Goal: Task Accomplishment & Management: Use online tool/utility

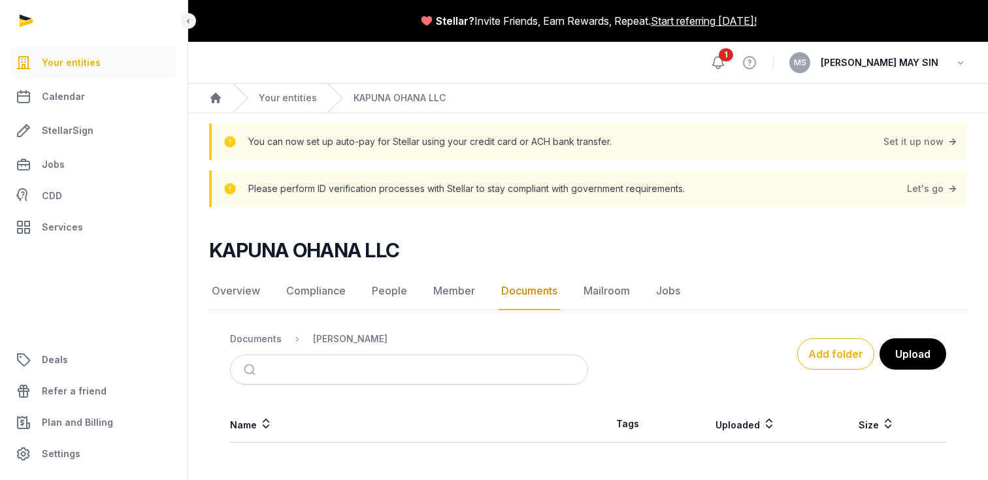
click at [726, 59] on icon at bounding box center [718, 63] width 16 height 16
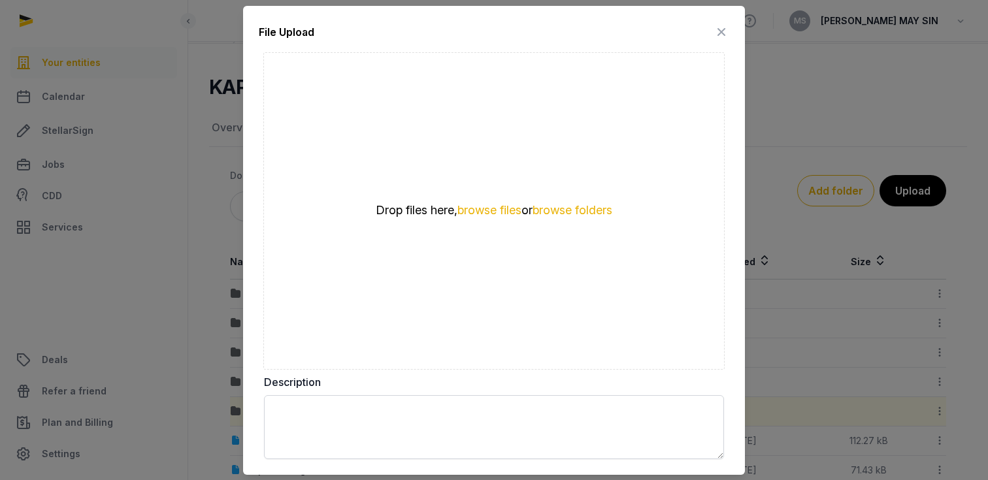
scroll to position [62, 0]
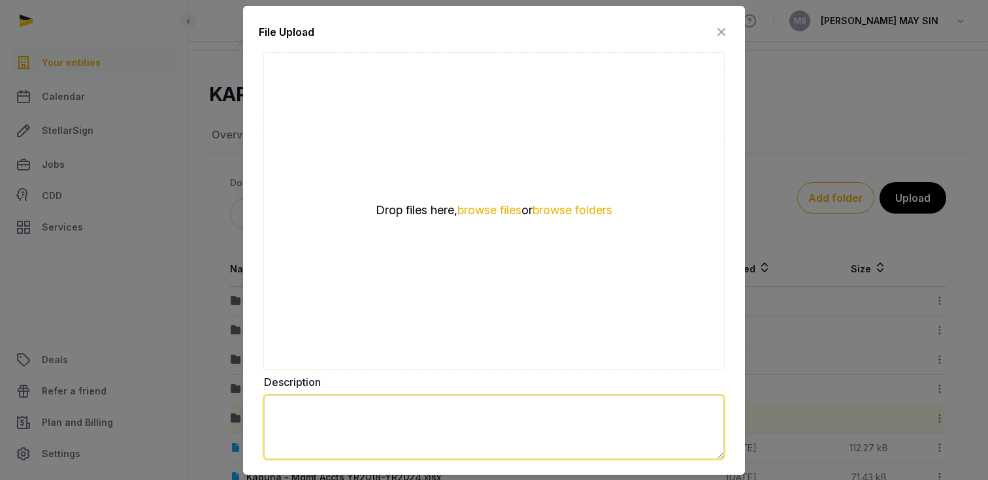
click at [322, 404] on textarea at bounding box center [494, 427] width 460 height 64
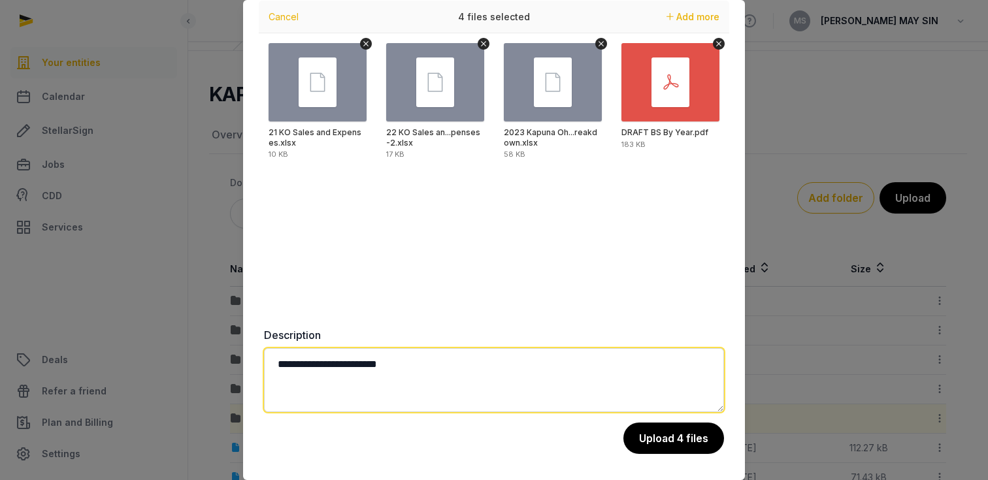
scroll to position [41, 0]
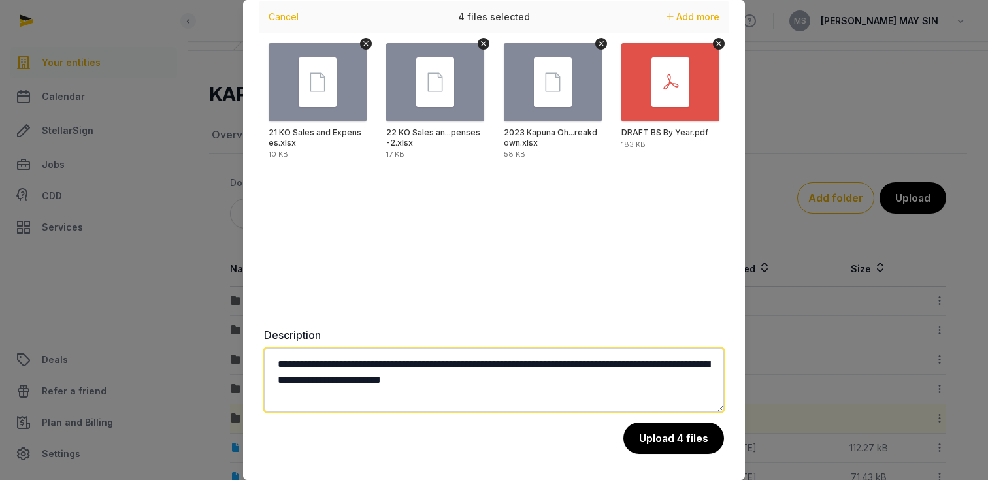
click at [424, 363] on textarea "**********" at bounding box center [494, 380] width 460 height 64
click at [449, 364] on textarea "**********" at bounding box center [494, 380] width 460 height 64
drag, startPoint x: 323, startPoint y: 381, endPoint x: 260, endPoint y: 381, distance: 62.7
click at [260, 381] on div "**********" at bounding box center [494, 219] width 502 height 521
click at [613, 381] on textarea "**********" at bounding box center [494, 380] width 460 height 64
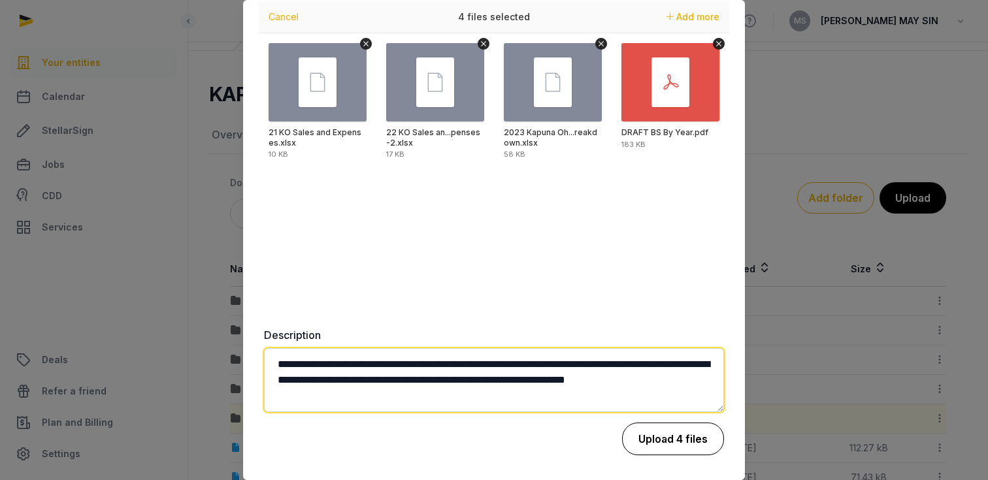
type textarea "**********"
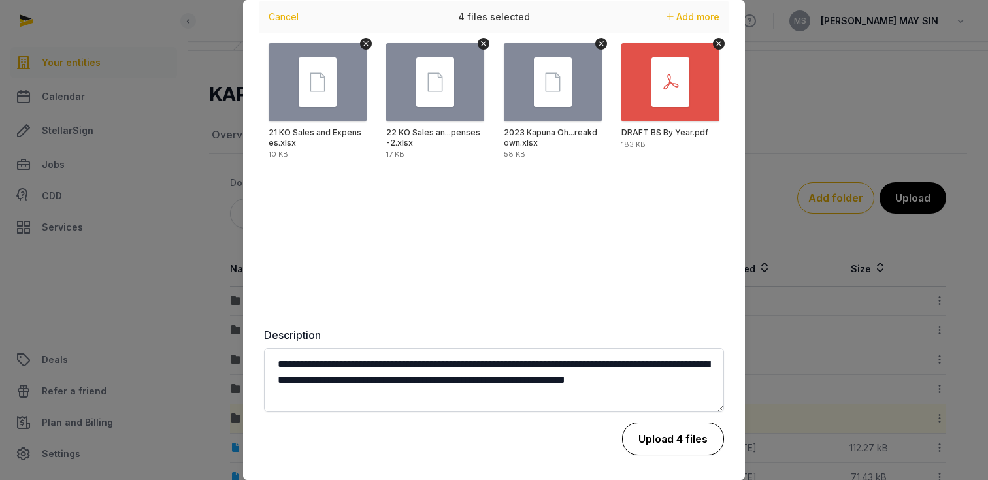
click at [705, 435] on button "Upload 4 files" at bounding box center [673, 439] width 102 height 33
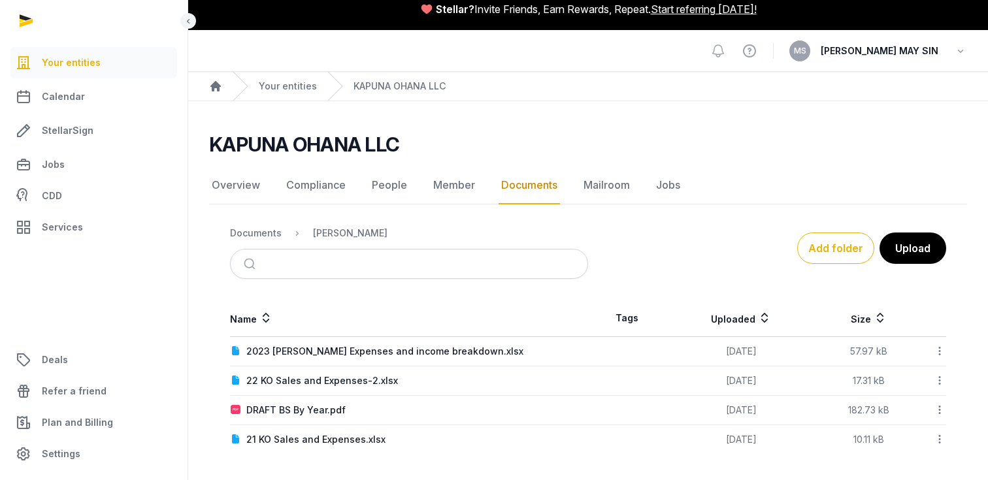
scroll to position [12, 0]
click at [916, 252] on button "Upload" at bounding box center [912, 248] width 68 height 33
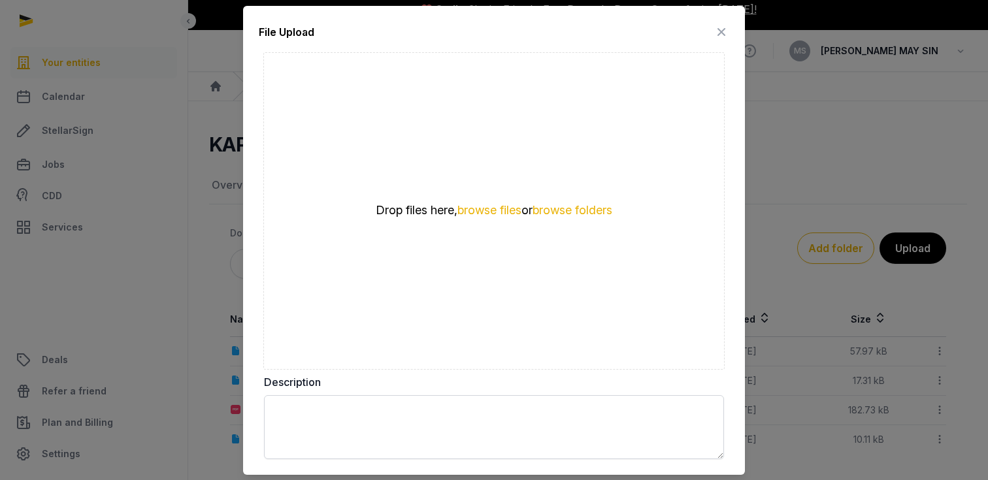
click at [716, 27] on icon at bounding box center [721, 32] width 16 height 21
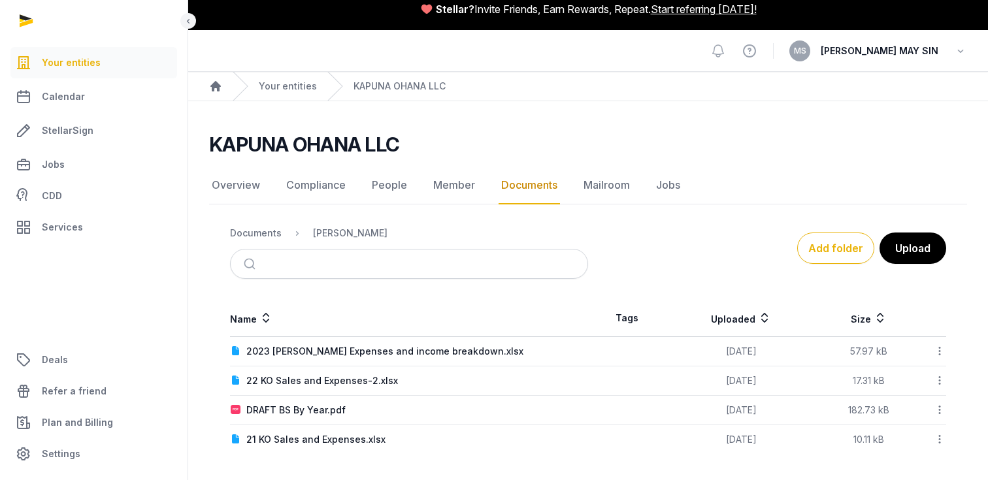
click at [525, 185] on link "Documents" at bounding box center [528, 186] width 61 height 38
click at [456, 183] on link "Member" at bounding box center [453, 186] width 47 height 38
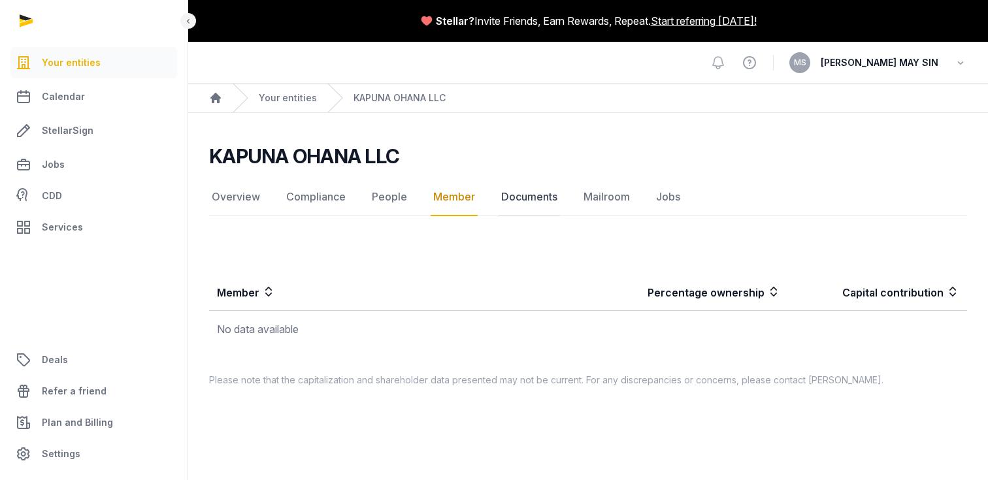
click at [526, 201] on link "Documents" at bounding box center [528, 197] width 61 height 38
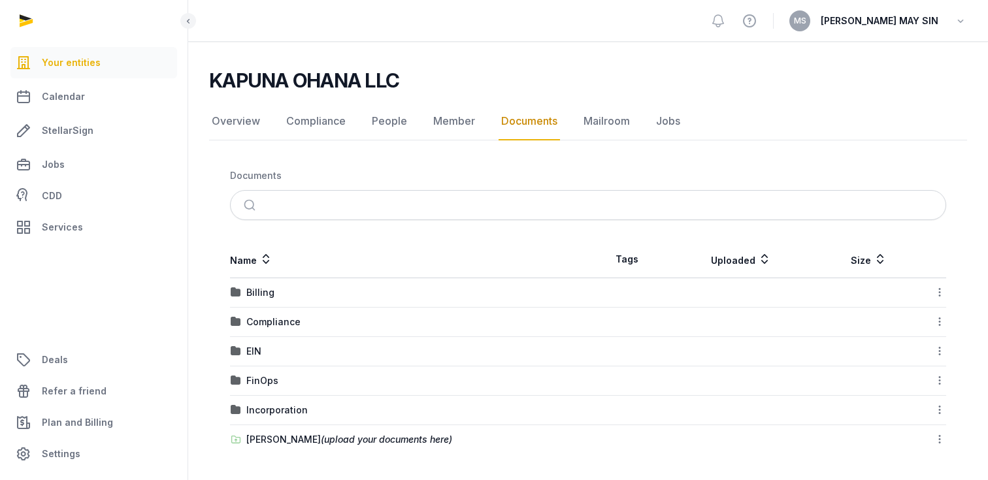
scroll to position [76, 0]
click at [285, 440] on div "[PERSON_NAME] (upload your documents here)" at bounding box center [349, 439] width 206 height 13
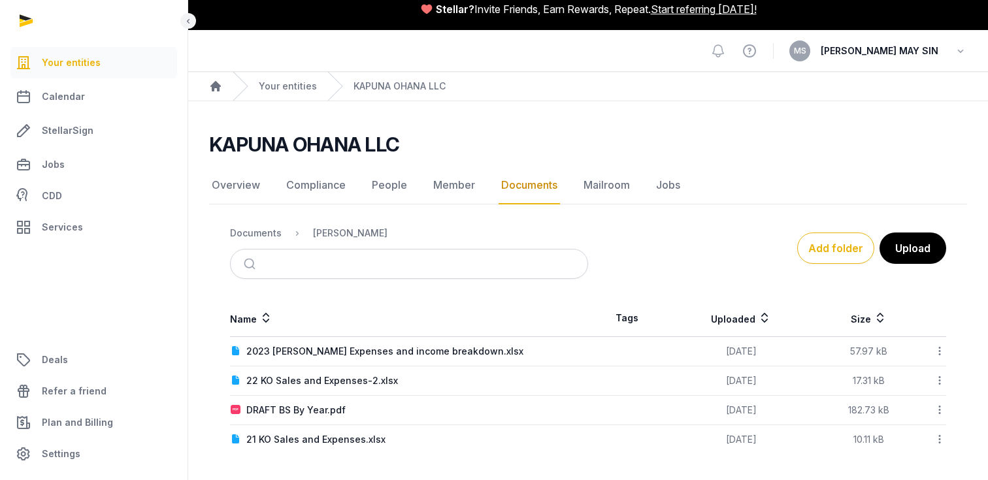
scroll to position [12, 0]
click at [338, 229] on div "[PERSON_NAME]" at bounding box center [350, 233] width 74 height 13
click at [268, 237] on div "Documents" at bounding box center [256, 233] width 52 height 13
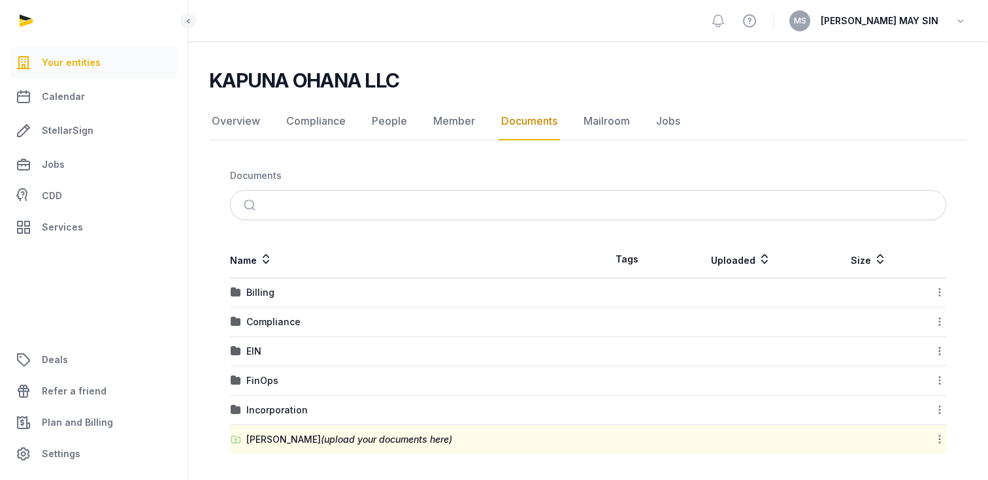
scroll to position [76, 0]
click at [436, 440] on span "(upload your documents here)" at bounding box center [386, 439] width 131 height 11
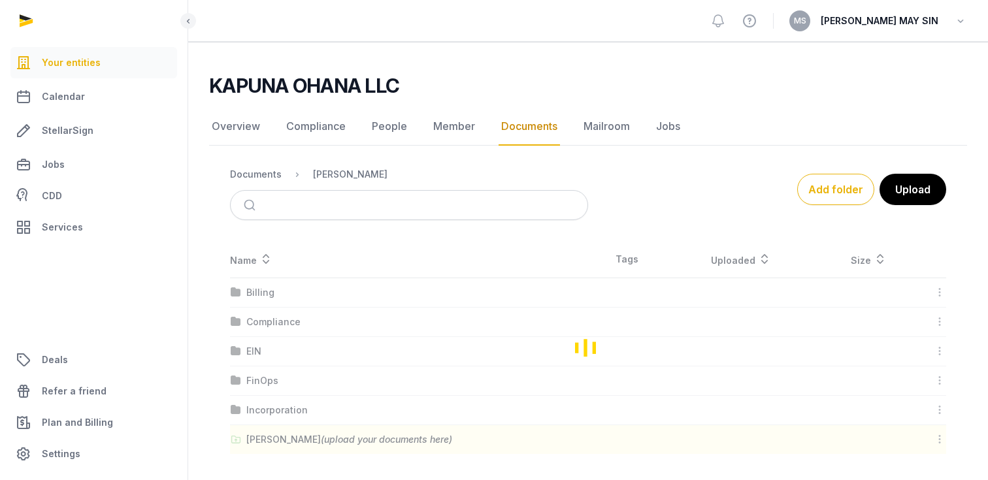
scroll to position [12, 0]
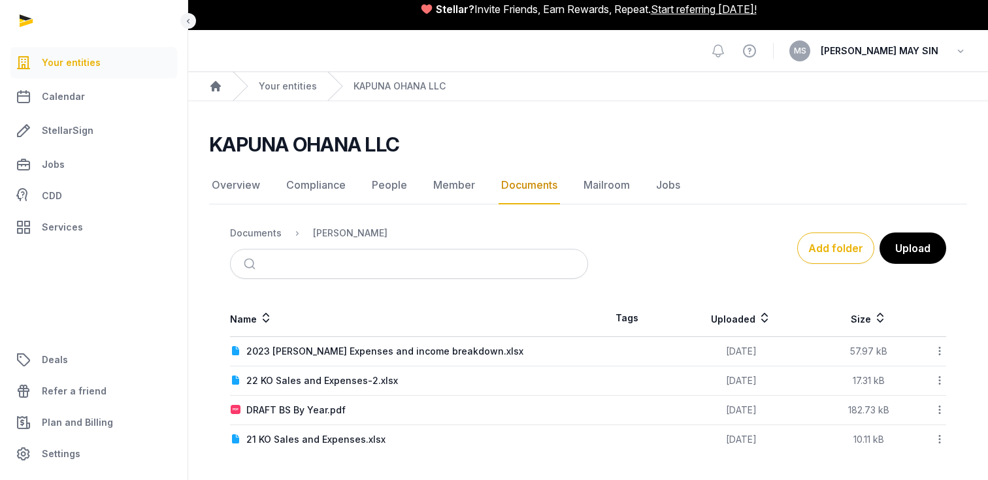
click at [941, 348] on icon at bounding box center [939, 351] width 12 height 14
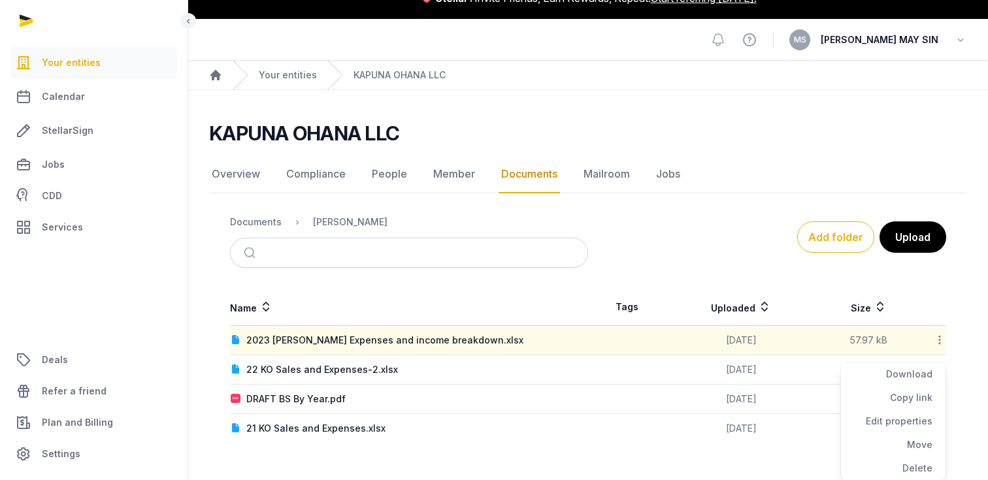
scroll to position [23, 0]
click at [851, 241] on button "Add folder" at bounding box center [835, 236] width 77 height 31
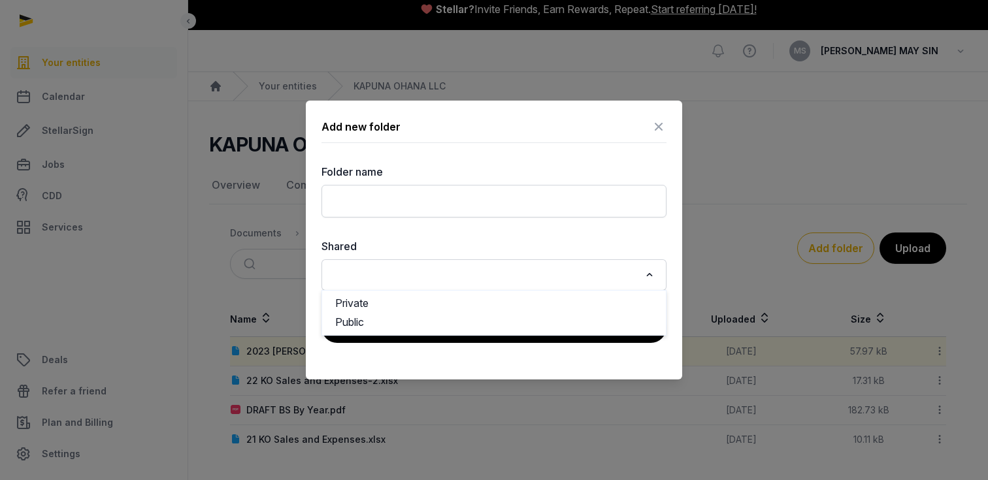
click at [643, 276] on icon "Search for option" at bounding box center [649, 275] width 13 height 16
click at [659, 219] on div "Folder name Shared Loading... Private Public" at bounding box center [493, 227] width 345 height 127
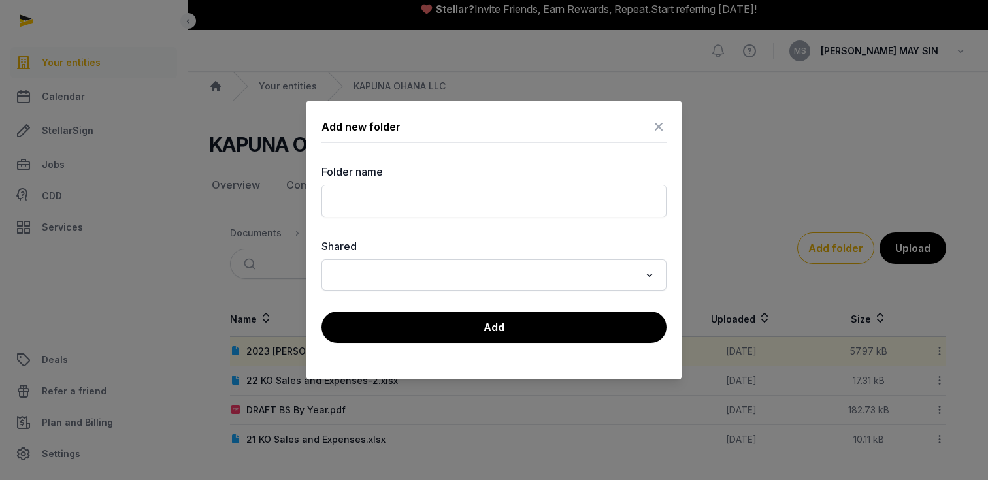
click at [663, 122] on icon at bounding box center [659, 126] width 16 height 21
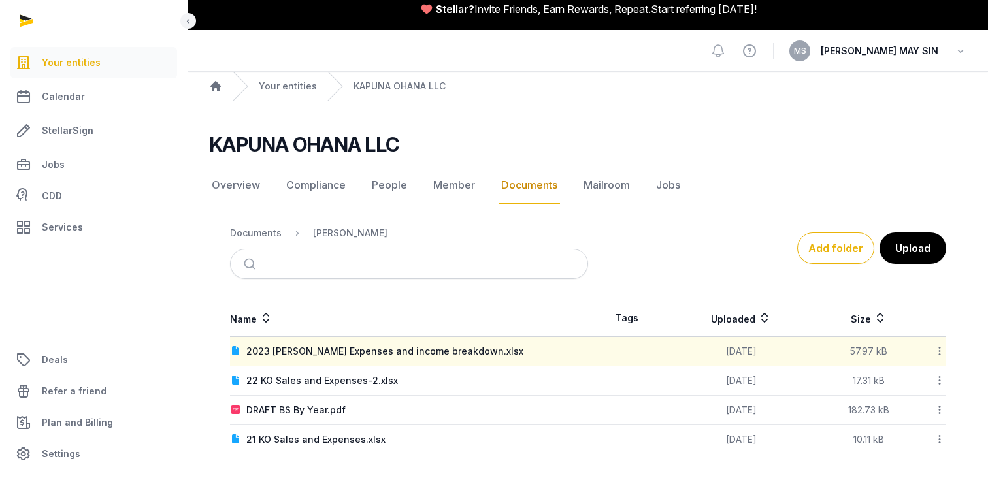
scroll to position [12, 0]
click at [912, 253] on button "Upload" at bounding box center [912, 248] width 68 height 33
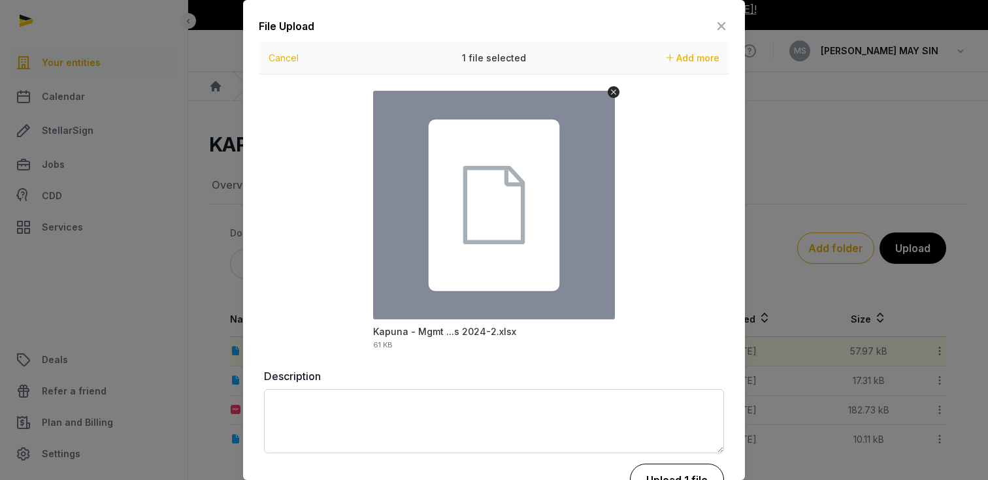
click at [671, 472] on button "Upload 1 file" at bounding box center [677, 480] width 94 height 33
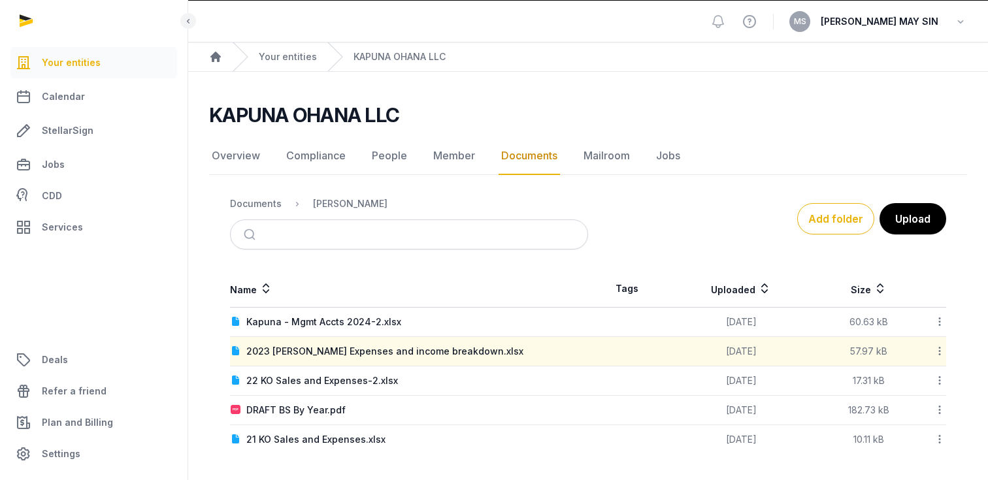
scroll to position [41, 0]
